Goal: Task Accomplishment & Management: Manage account settings

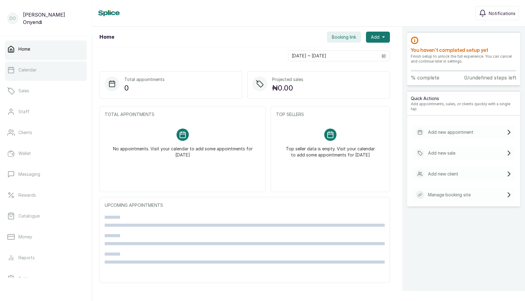
click at [43, 72] on link "Calendar" at bounding box center [46, 69] width 82 height 17
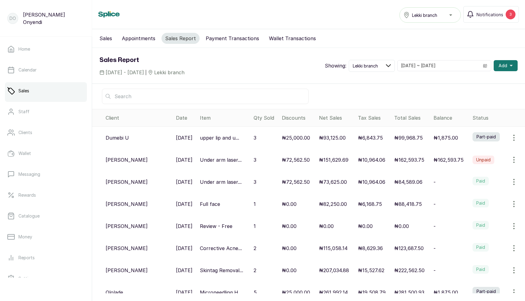
click at [325, 160] on p "₦151,629.69" at bounding box center [333, 159] width 29 height 7
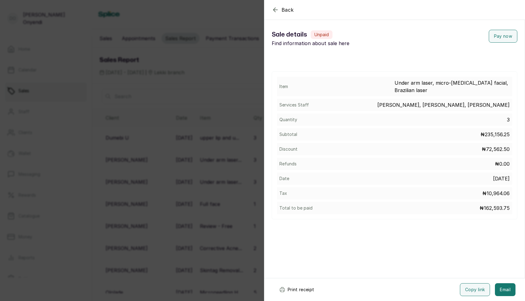
click at [219, 144] on div "Back Sale details Sale details Unpaid Find information about sale here Pay now …" at bounding box center [262, 150] width 525 height 301
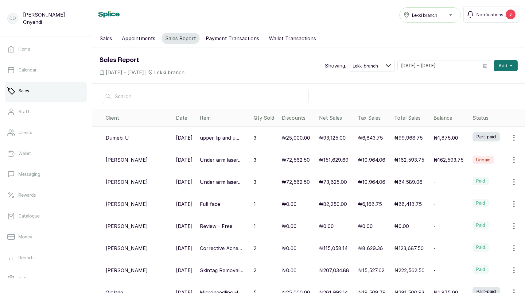
click at [224, 179] on p "Under arm laser..." at bounding box center [221, 182] width 42 height 7
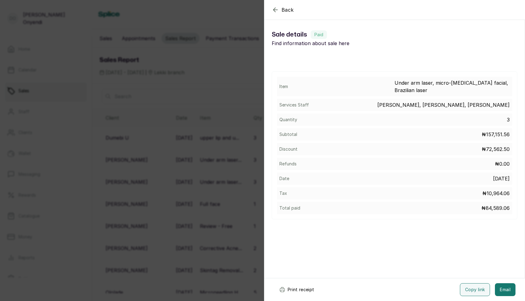
click at [220, 147] on div "Back Sale details Sale details Paid Find information about sale here Item Under…" at bounding box center [262, 150] width 525 height 301
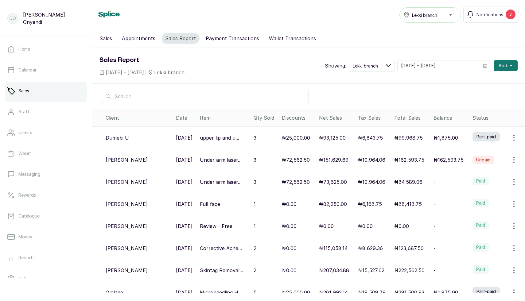
click at [134, 38] on button "Appointments" at bounding box center [138, 38] width 41 height 11
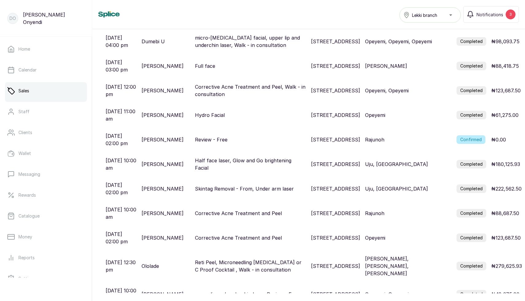
scroll to position [177, 0]
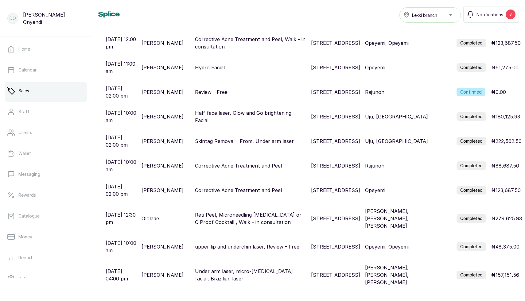
click at [234, 268] on p "Under arm laser, micro-[MEDICAL_DATA] facial, Brazilian laser" at bounding box center [251, 275] width 112 height 15
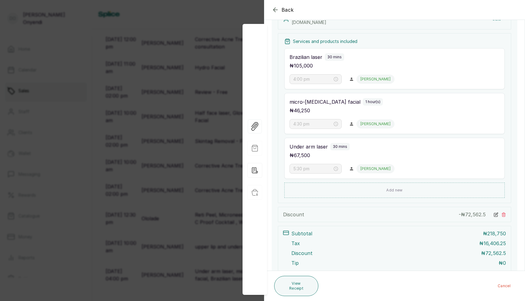
scroll to position [129, 0]
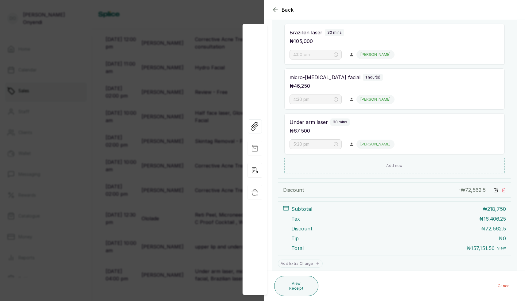
click at [207, 131] on div "Back Appointment Details Edit appointment 🚶 Walk-in (booked by Front Desk) Make…" at bounding box center [262, 150] width 525 height 301
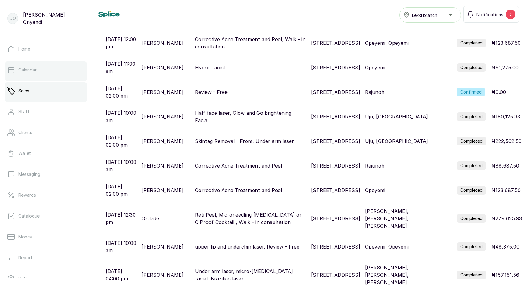
click at [46, 72] on link "Calendar" at bounding box center [46, 69] width 82 height 17
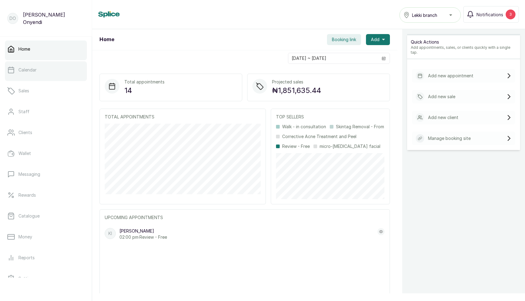
click at [46, 65] on link "Calendar" at bounding box center [46, 69] width 82 height 17
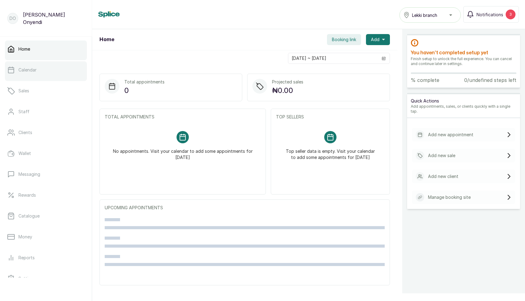
click at [19, 68] on p "Calendar" at bounding box center [27, 70] width 18 height 6
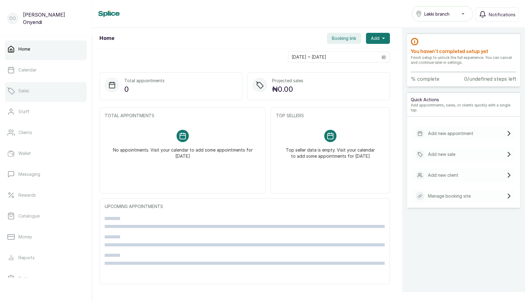
click at [48, 89] on link "Sales" at bounding box center [46, 90] width 82 height 17
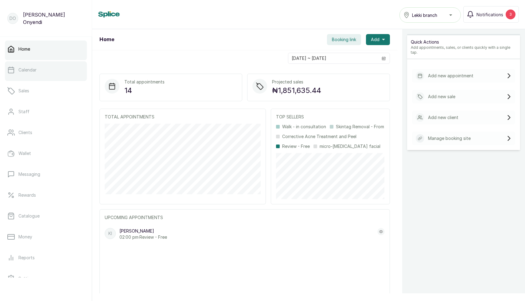
click at [26, 68] on p "Calendar" at bounding box center [27, 70] width 18 height 6
